Goal: Find specific page/section

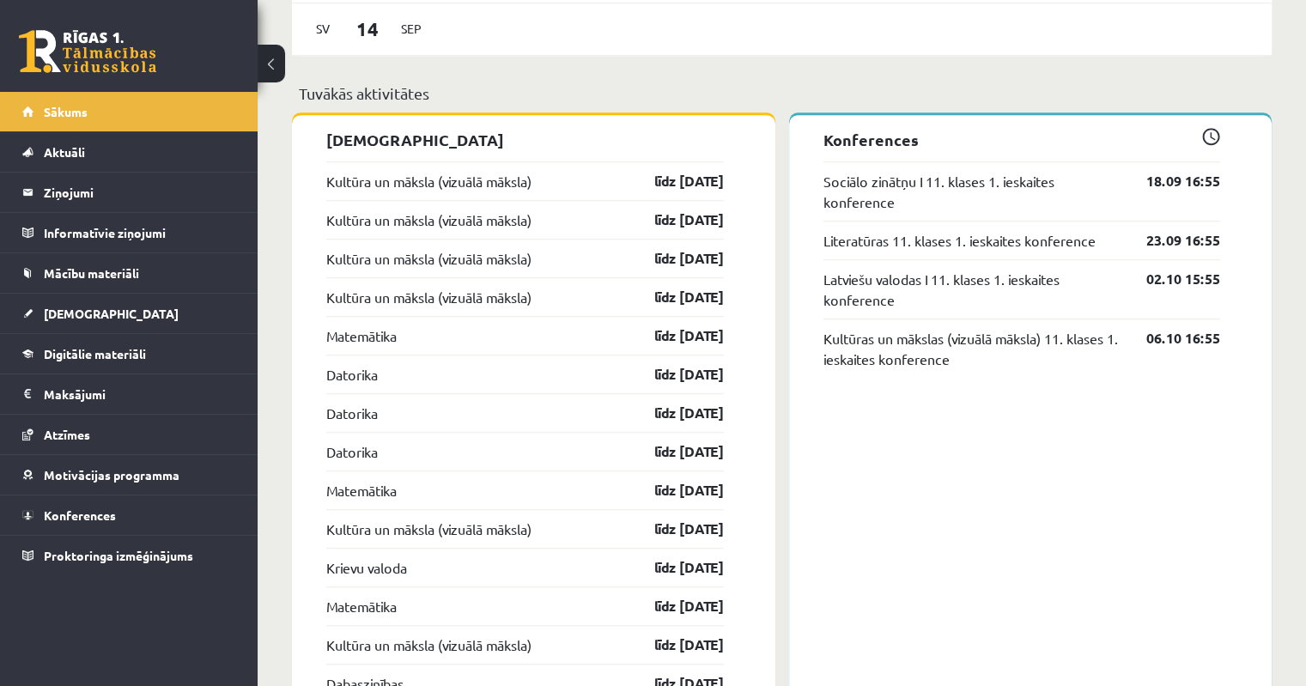
scroll to position [1460, 0]
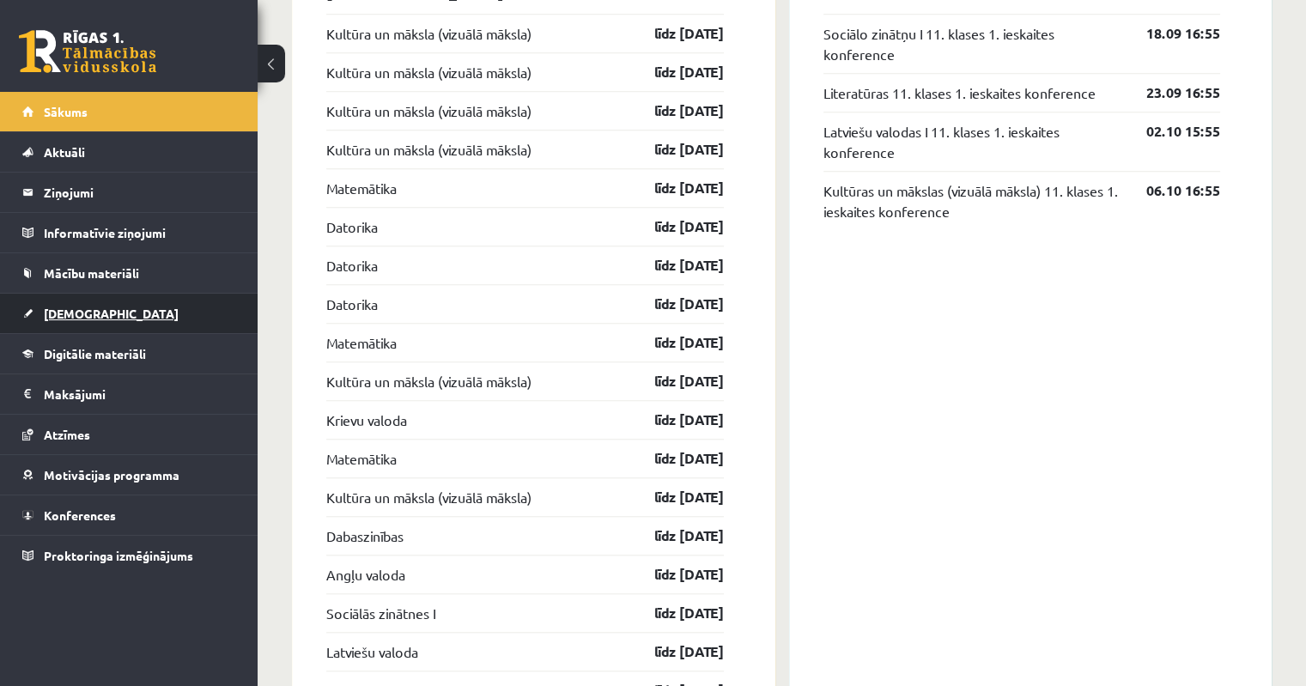
click at [81, 316] on span "[DEMOGRAPHIC_DATA]" at bounding box center [111, 313] width 135 height 15
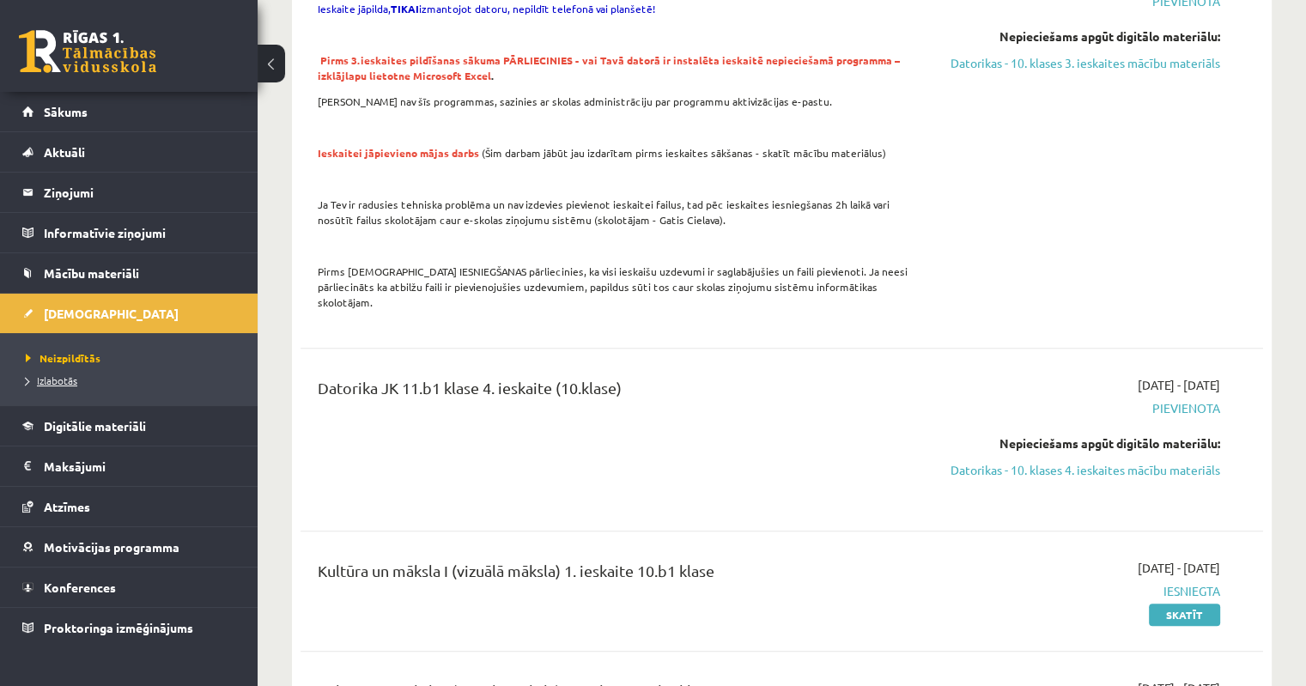
click at [48, 379] on span "Izlabotās" at bounding box center [52, 380] width 52 height 14
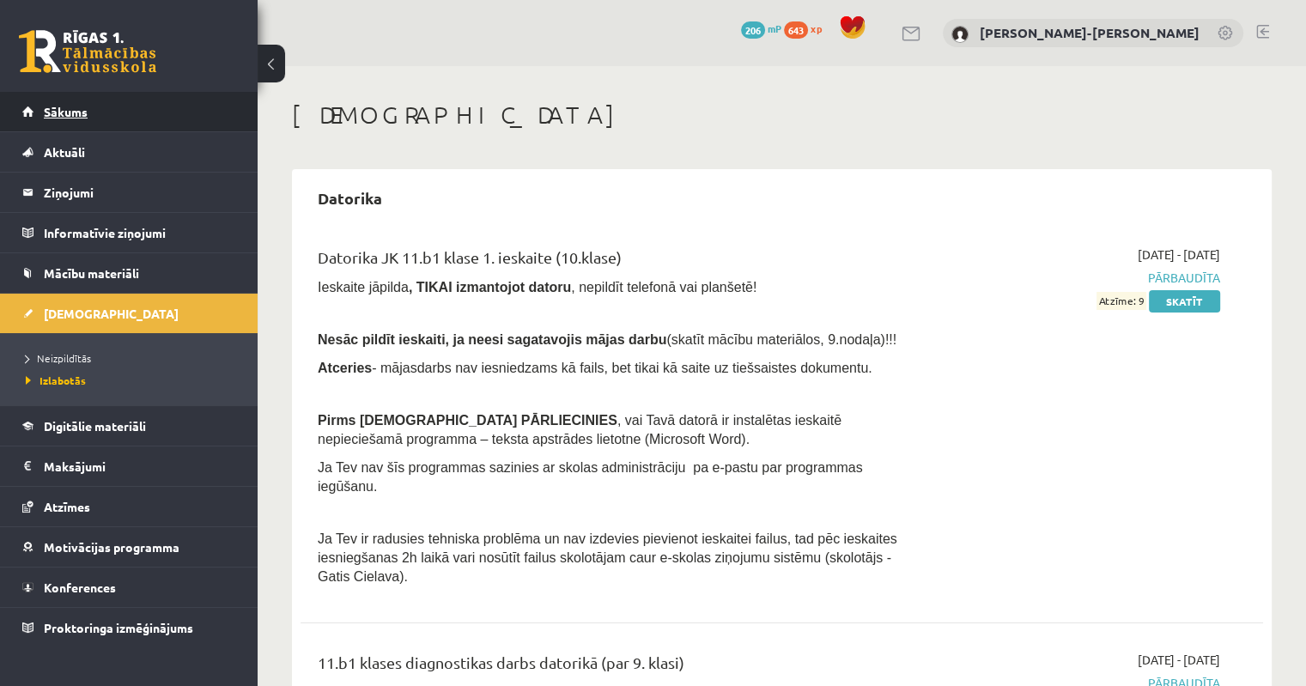
click at [48, 111] on span "Sākums" at bounding box center [66, 111] width 44 height 15
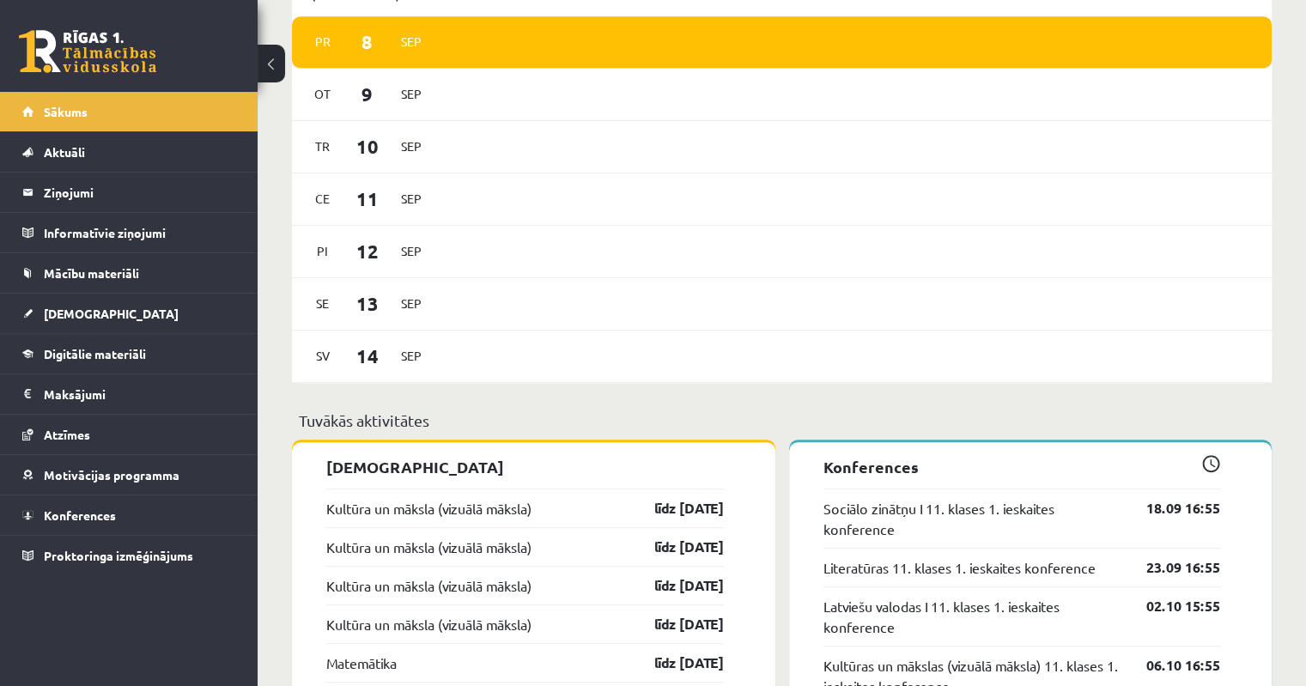
scroll to position [1374, 0]
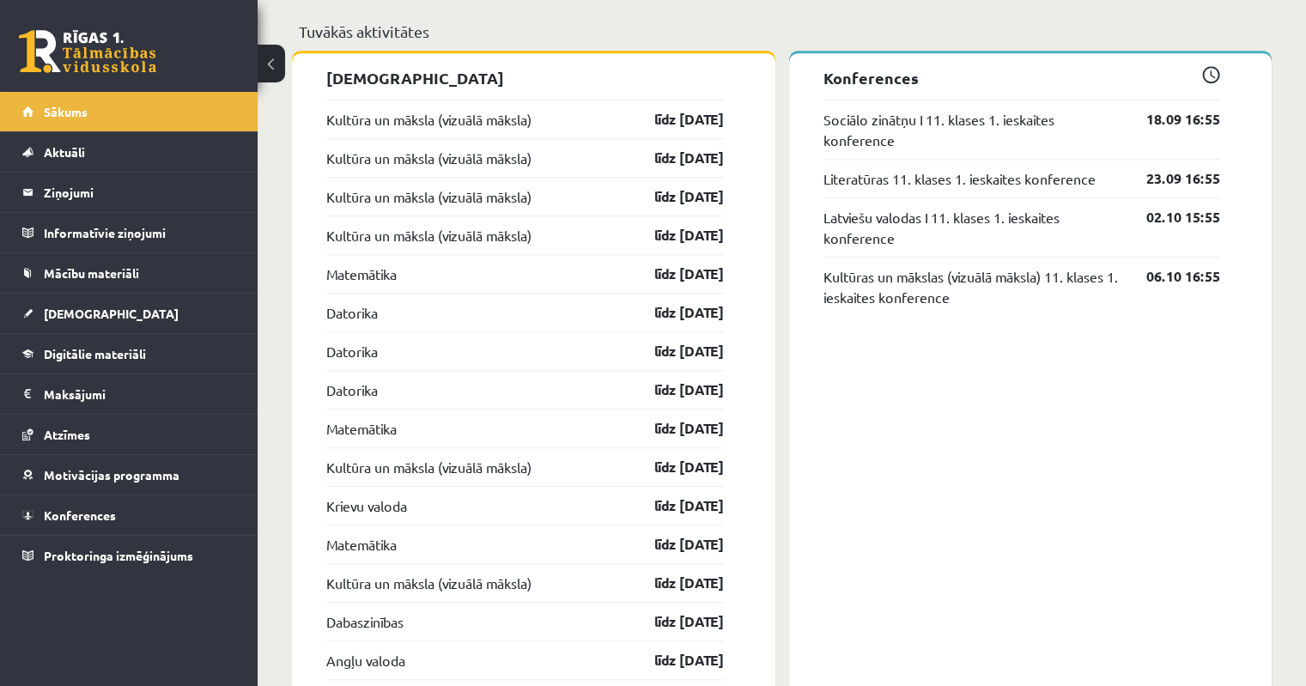
click at [1212, 78] on span at bounding box center [1211, 75] width 18 height 18
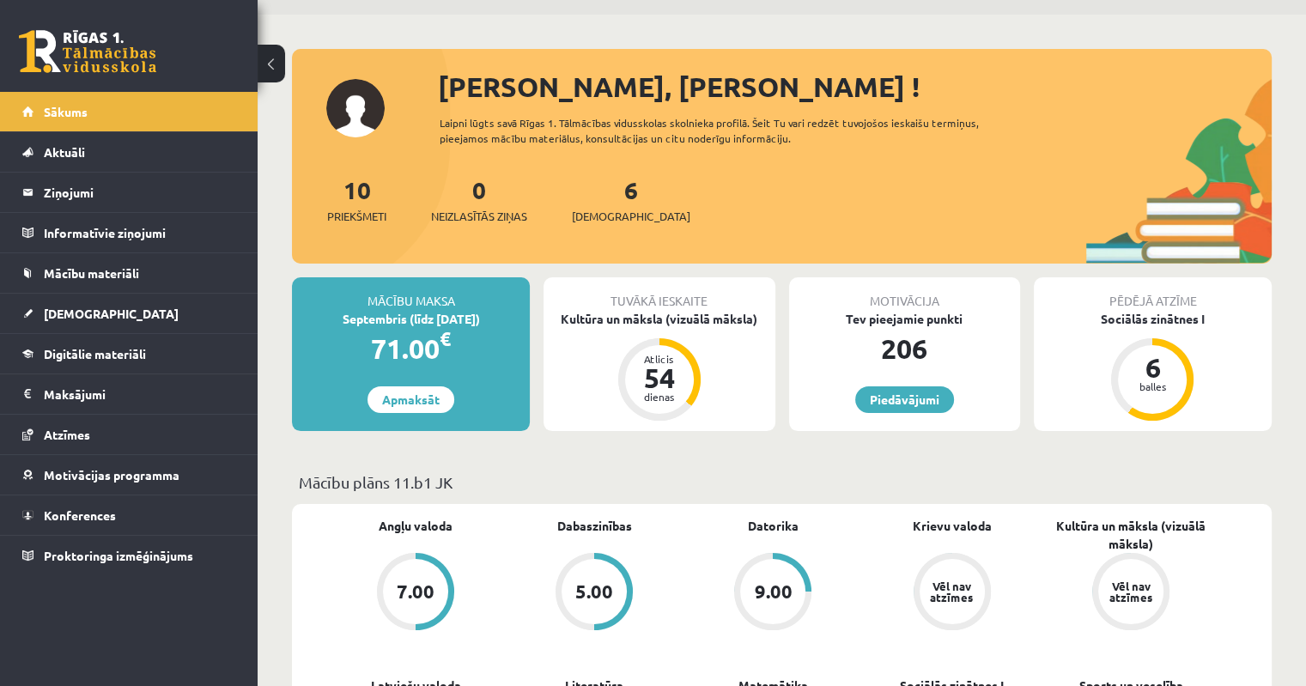
scroll to position [0, 0]
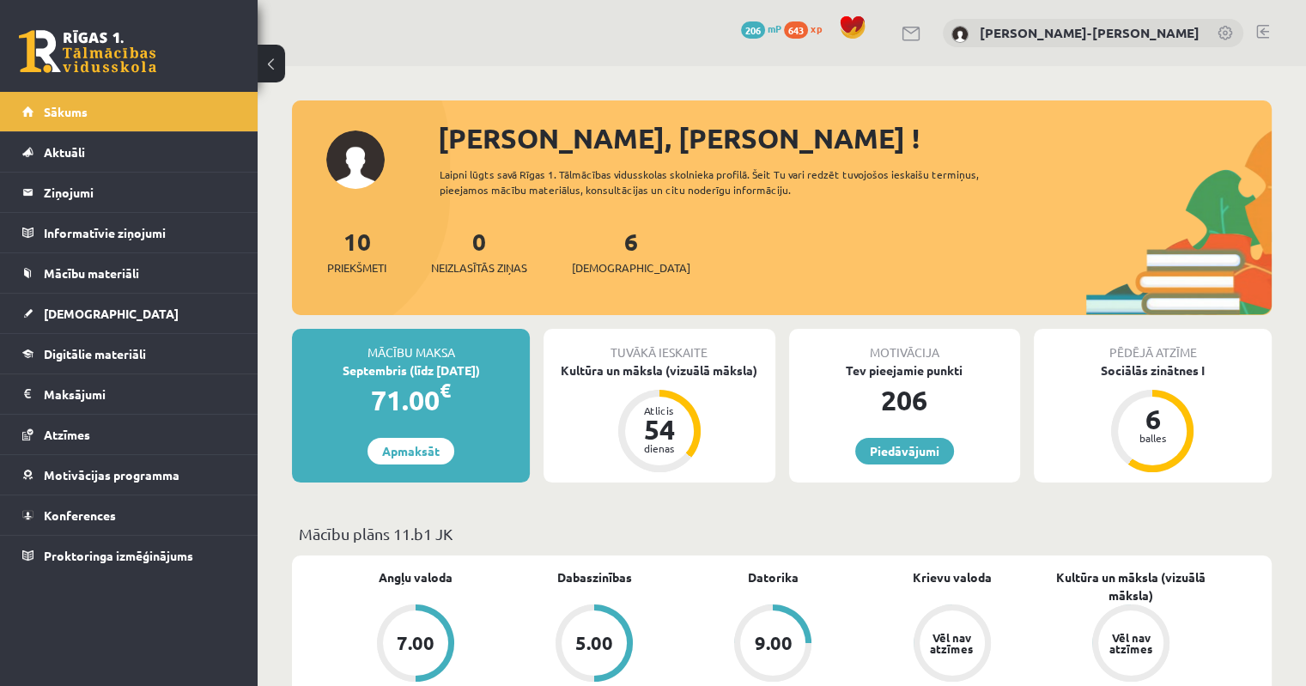
click at [1266, 33] on link at bounding box center [1262, 32] width 13 height 14
